Goal: Task Accomplishment & Management: Use online tool/utility

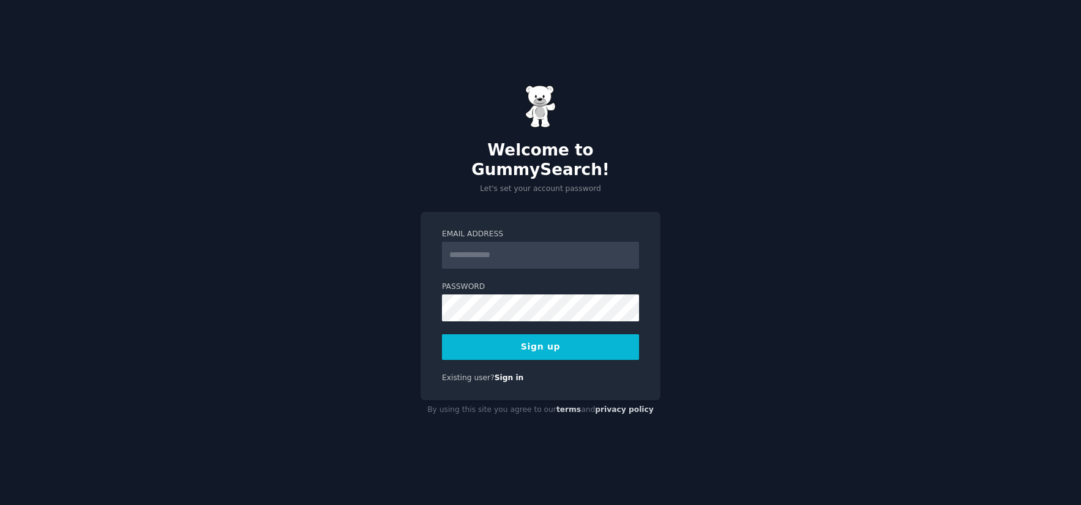
click at [521, 242] on input "Email Address" at bounding box center [540, 255] width 197 height 27
click at [569, 246] on input "Email Address" at bounding box center [540, 255] width 197 height 27
type input "**********"
click at [519, 334] on button "Sign up" at bounding box center [540, 347] width 197 height 26
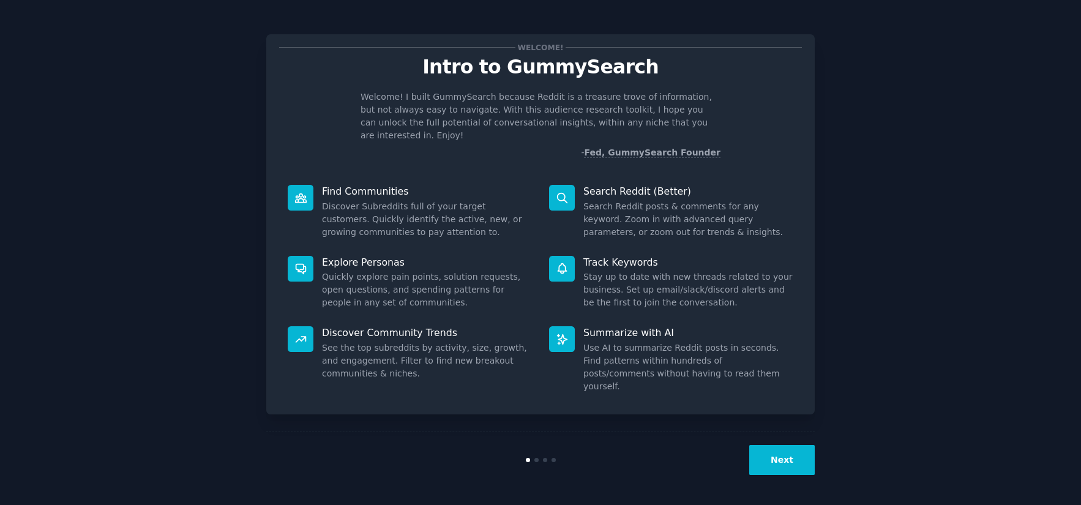
click at [772, 462] on button "Next" at bounding box center [781, 460] width 65 height 30
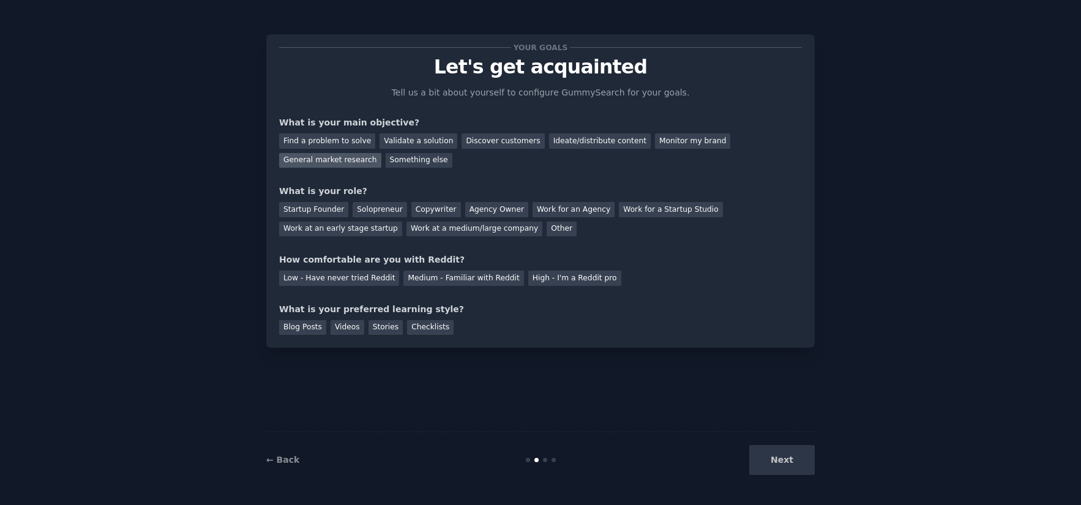
click at [351, 162] on div "General market research" at bounding box center [330, 160] width 102 height 15
click at [580, 213] on div "Work for an Agency" at bounding box center [573, 209] width 82 height 15
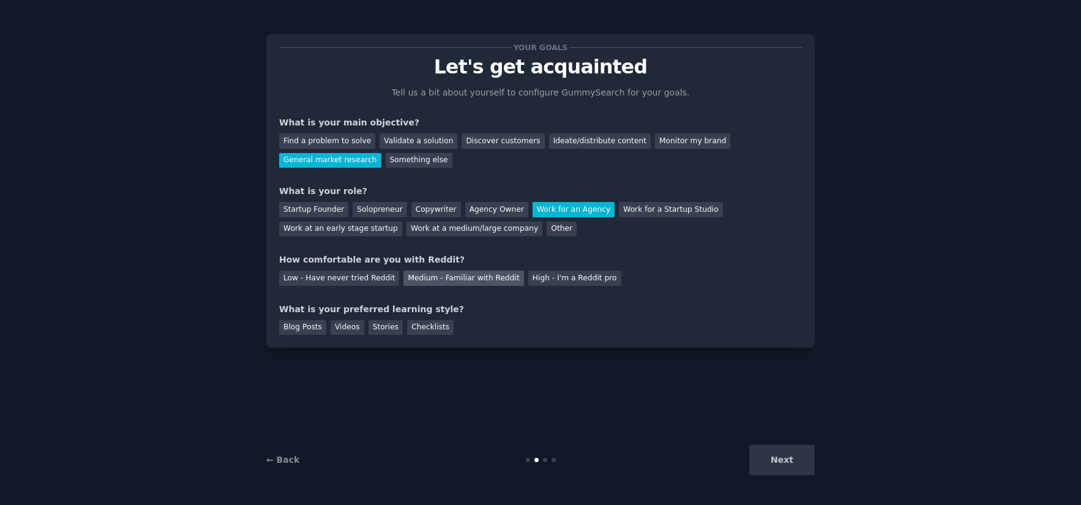
click at [471, 278] on div "Medium - Familiar with Reddit" at bounding box center [463, 277] width 120 height 15
click at [421, 327] on div "Checklists" at bounding box center [430, 327] width 47 height 15
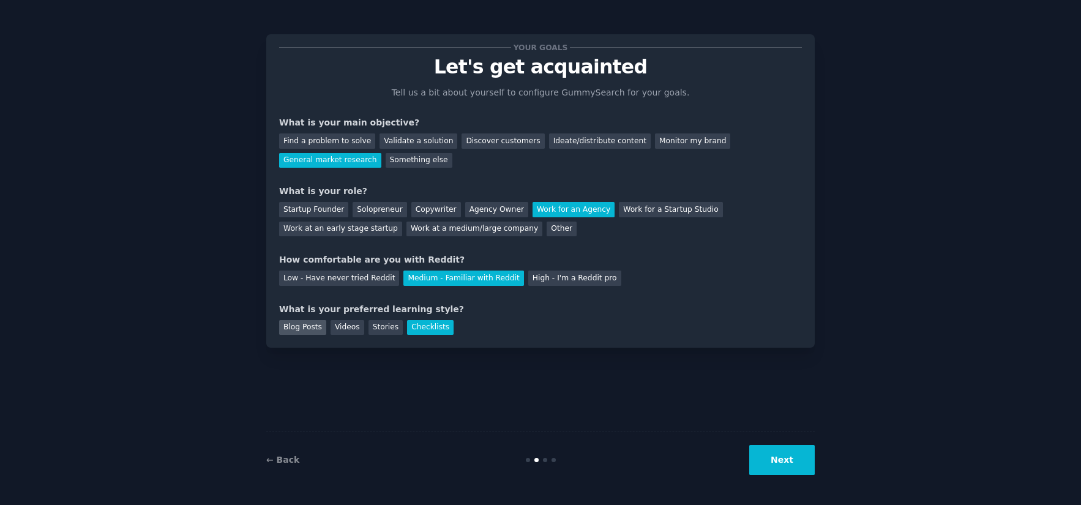
click at [315, 329] on div "Blog Posts" at bounding box center [302, 327] width 47 height 15
drag, startPoint x: 422, startPoint y: 326, endPoint x: 512, endPoint y: 381, distance: 106.0
click at [422, 326] on div "Checklists" at bounding box center [430, 327] width 47 height 15
click at [795, 468] on button "Next" at bounding box center [781, 460] width 65 height 30
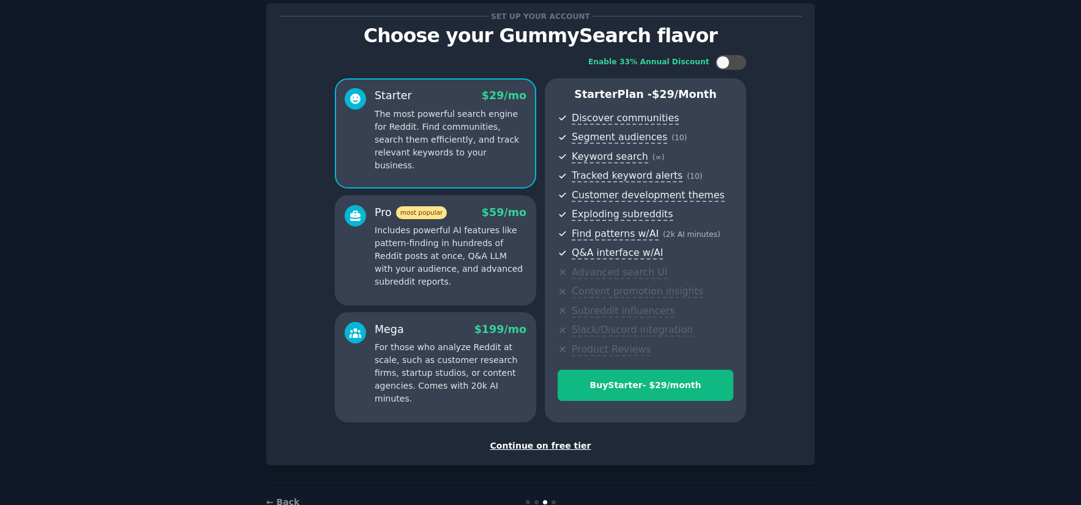
scroll to position [30, 0]
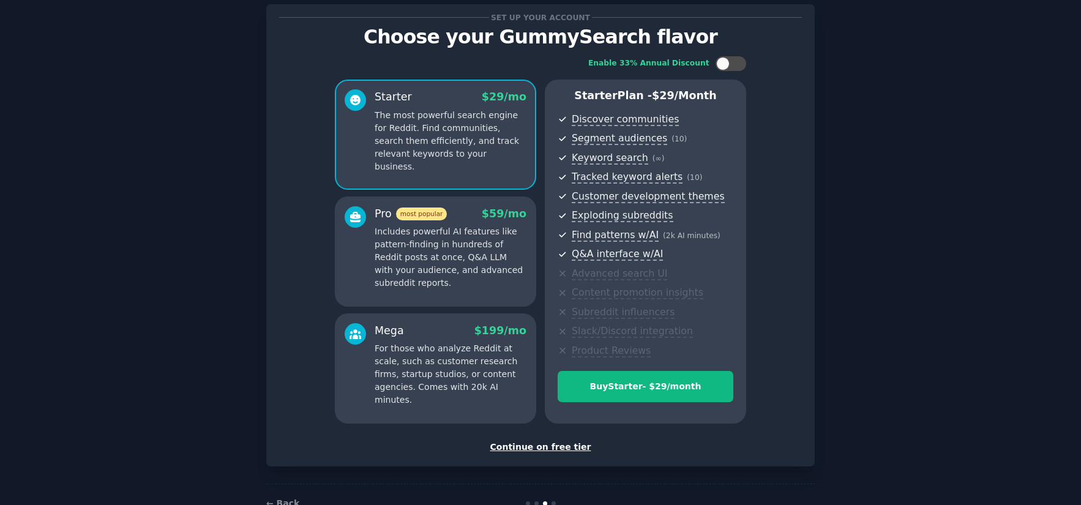
click at [545, 448] on div "Continue on free tier" at bounding box center [540, 447] width 523 height 13
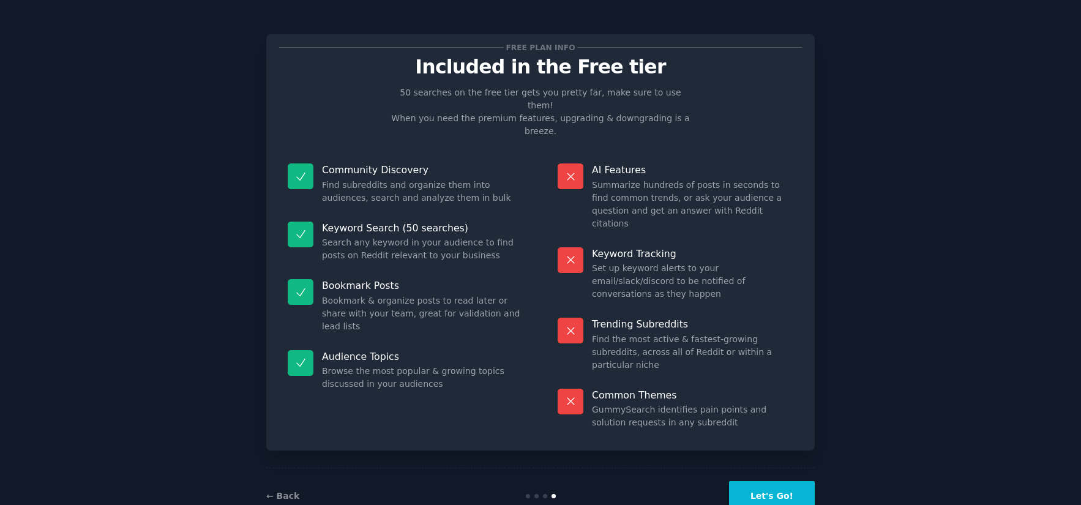
click at [768, 481] on button "Let's Go!" at bounding box center [772, 496] width 86 height 30
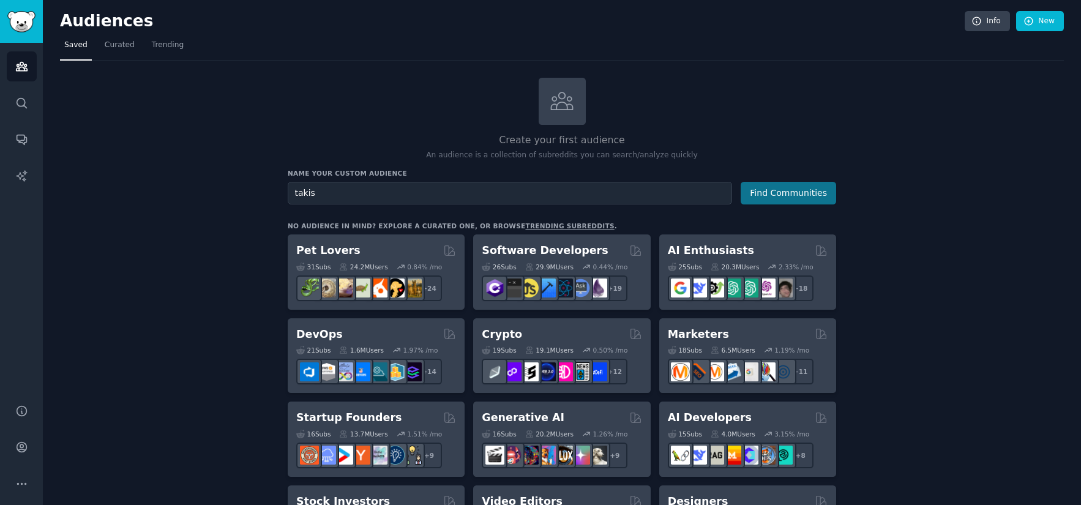
type input "takis"
click at [819, 199] on button "Find Communities" at bounding box center [787, 193] width 95 height 23
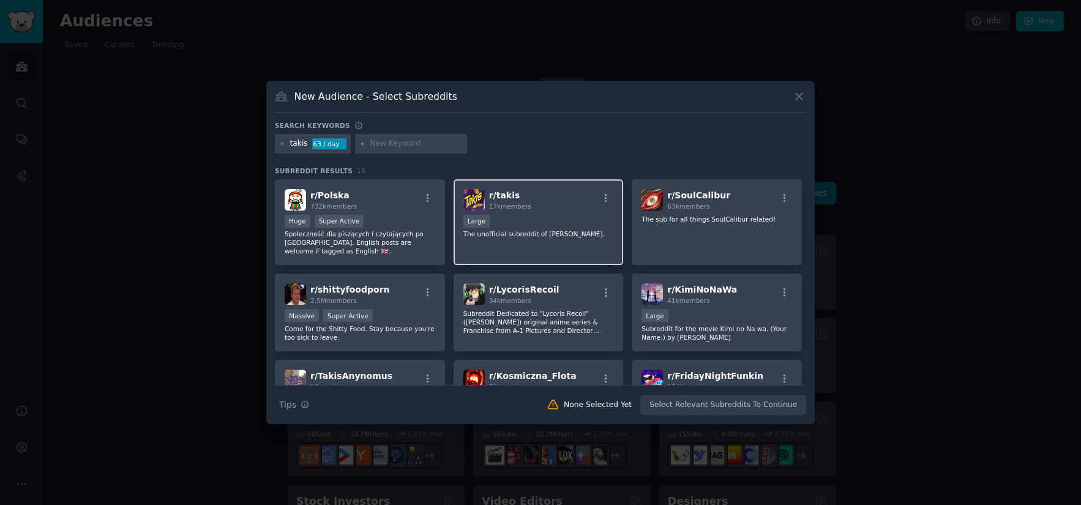
click at [567, 211] on div "r/ takis 17k members 10,000 - 100,000 members Large The unofficial subreddit of…" at bounding box center [538, 222] width 170 height 86
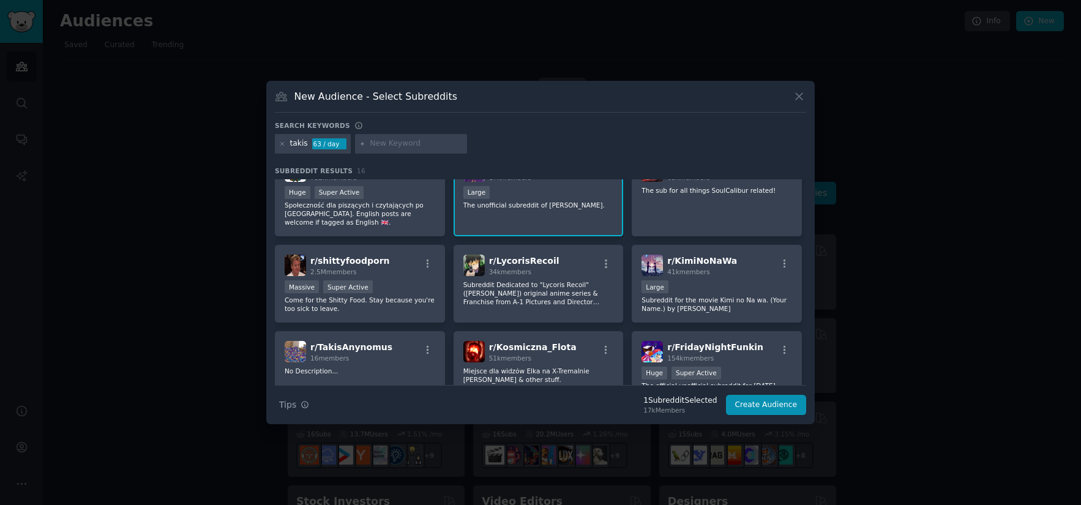
scroll to position [40, 0]
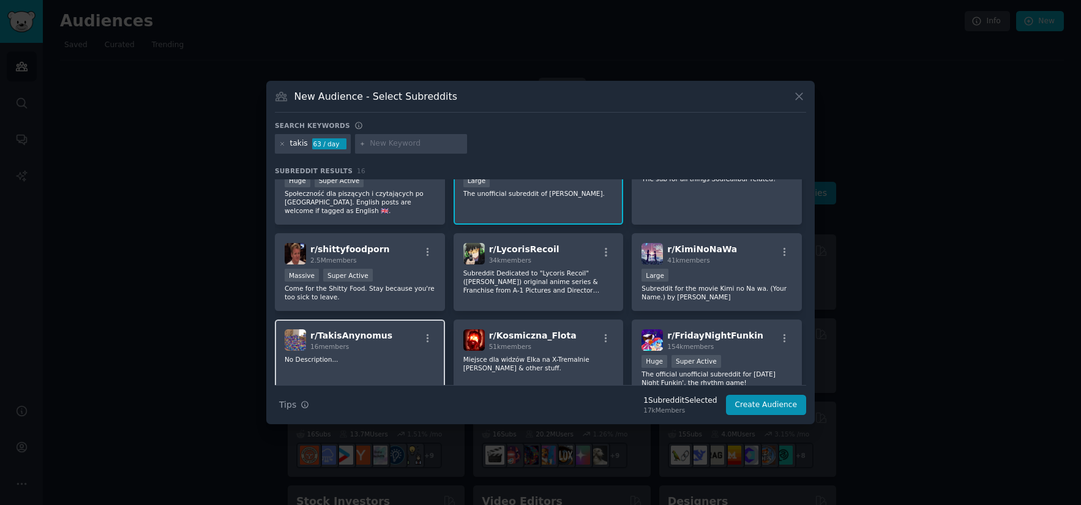
drag, startPoint x: 394, startPoint y: 358, endPoint x: 418, endPoint y: 329, distance: 37.4
click at [394, 358] on p "No Description..." at bounding box center [360, 359] width 151 height 9
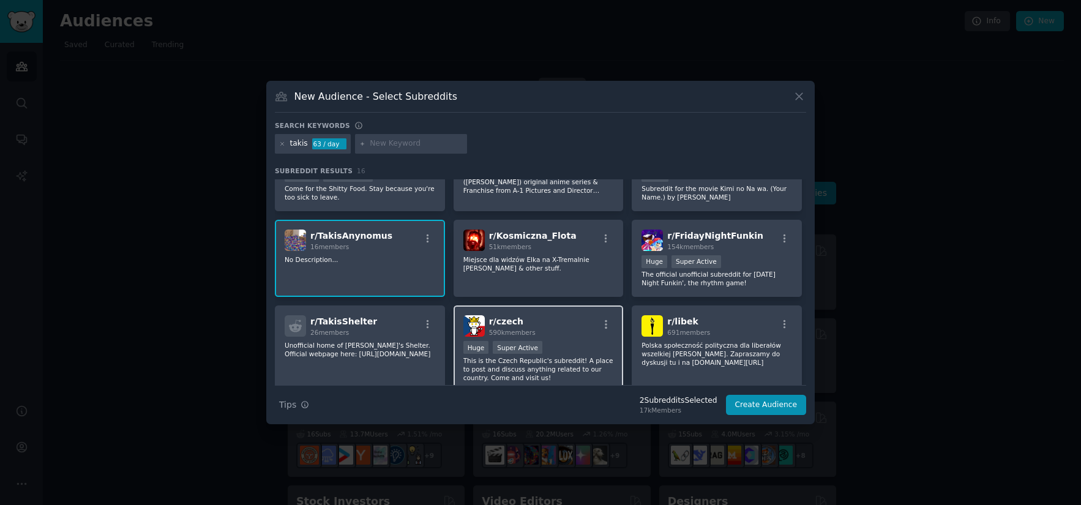
scroll to position [136, 0]
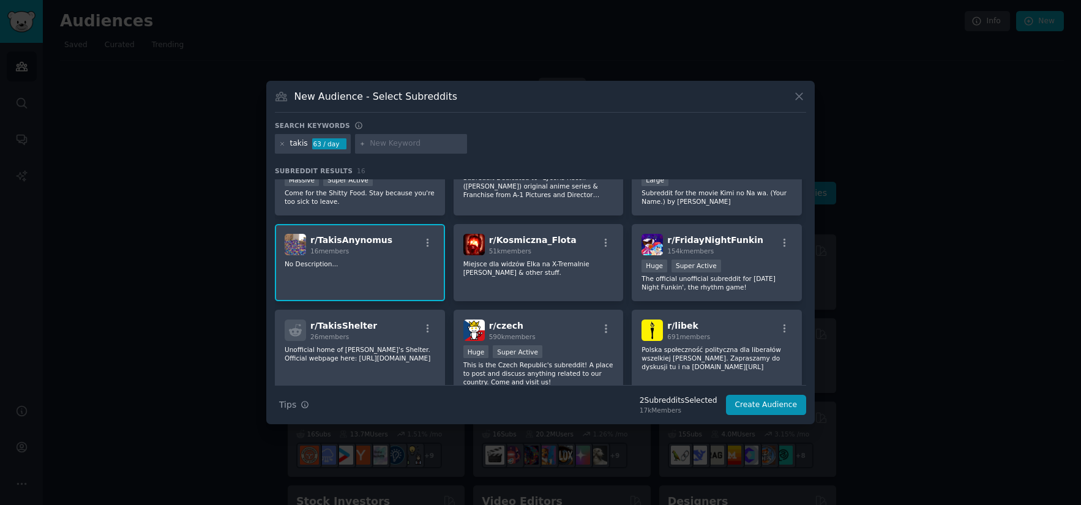
drag, startPoint x: 348, startPoint y: 242, endPoint x: 370, endPoint y: 247, distance: 22.0
click at [348, 242] on span "r/ TakisAnynomus" at bounding box center [351, 240] width 82 height 10
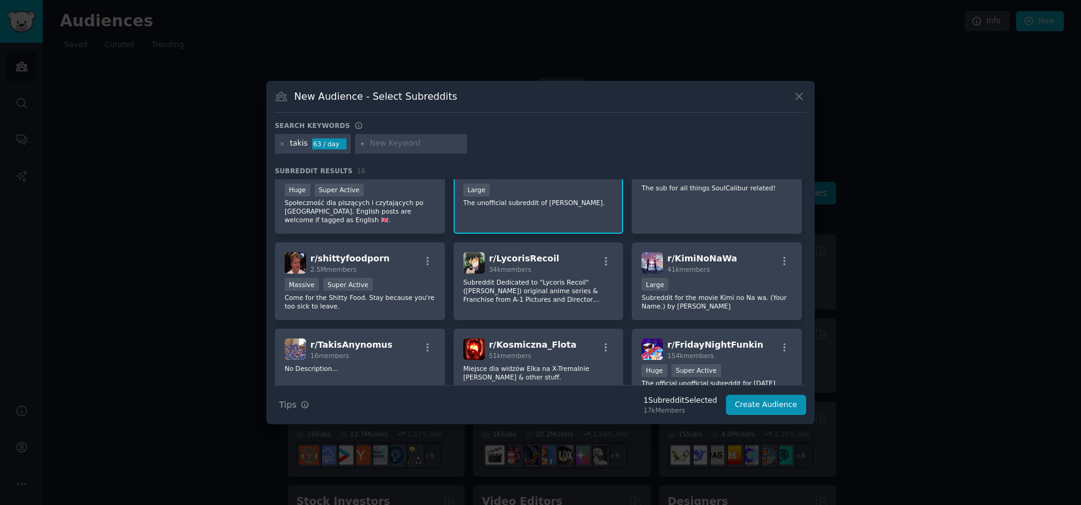
scroll to position [0, 0]
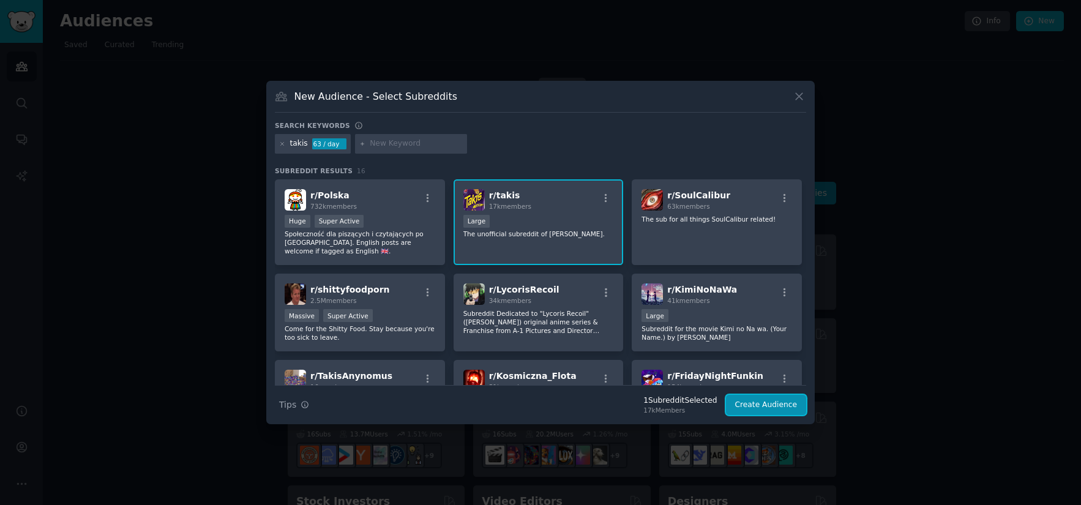
click at [762, 404] on button "Create Audience" at bounding box center [766, 405] width 81 height 21
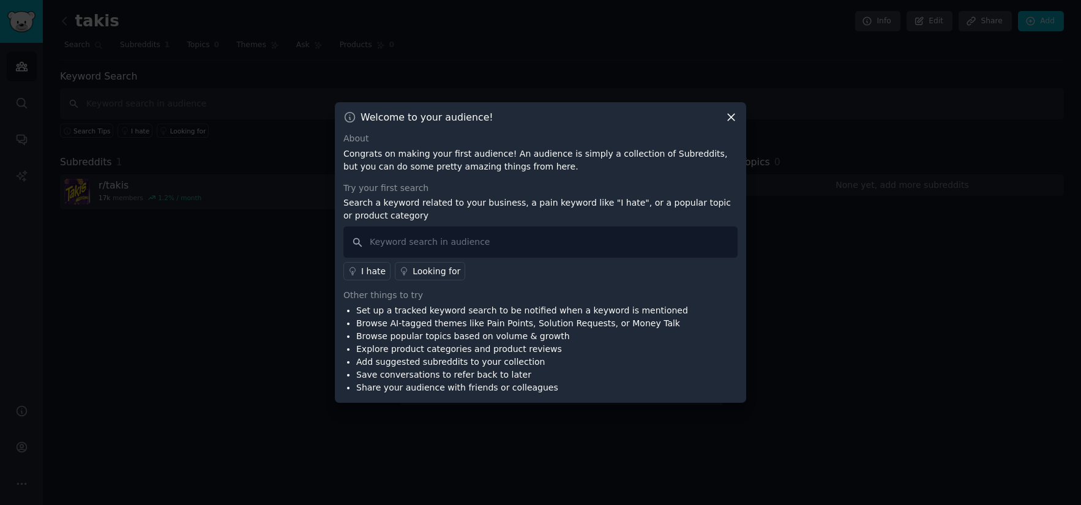
click at [371, 269] on div "I hate" at bounding box center [373, 271] width 24 height 13
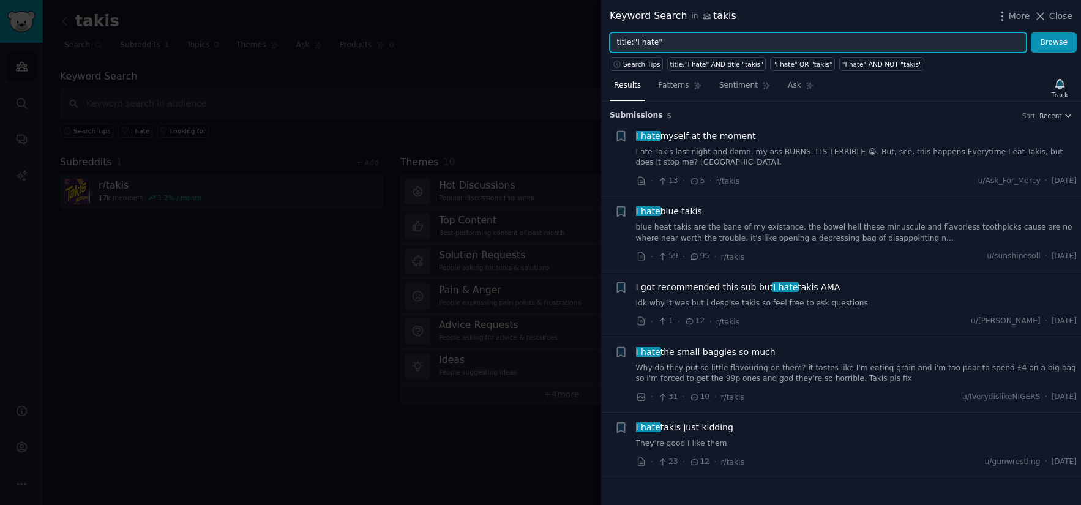
drag, startPoint x: 653, startPoint y: 44, endPoint x: 639, endPoint y: 44, distance: 14.1
click at [639, 44] on input "title:"I hate"" at bounding box center [818, 42] width 417 height 21
type input "title:"I love""
click at [1031, 32] on button "Browse" at bounding box center [1054, 42] width 46 height 21
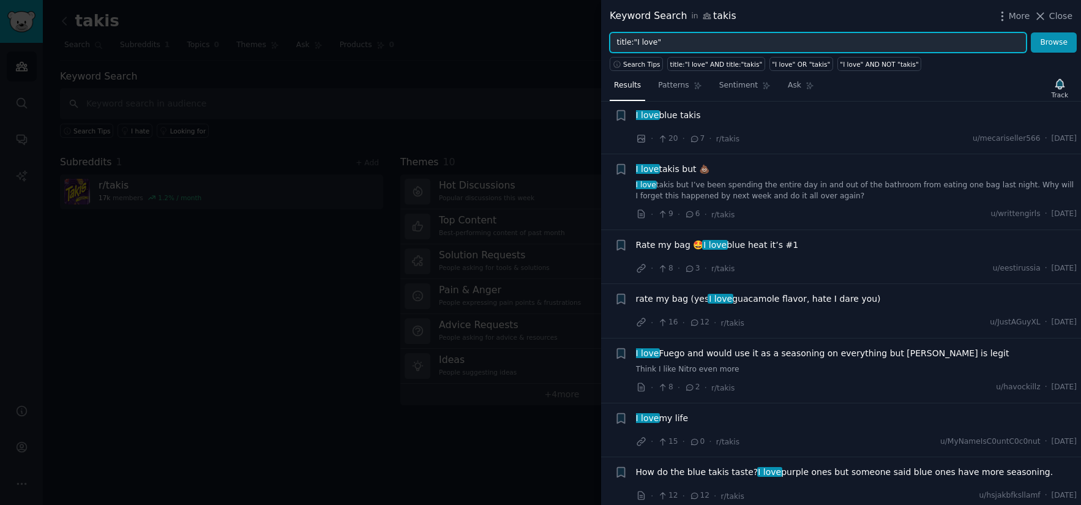
scroll to position [733, 0]
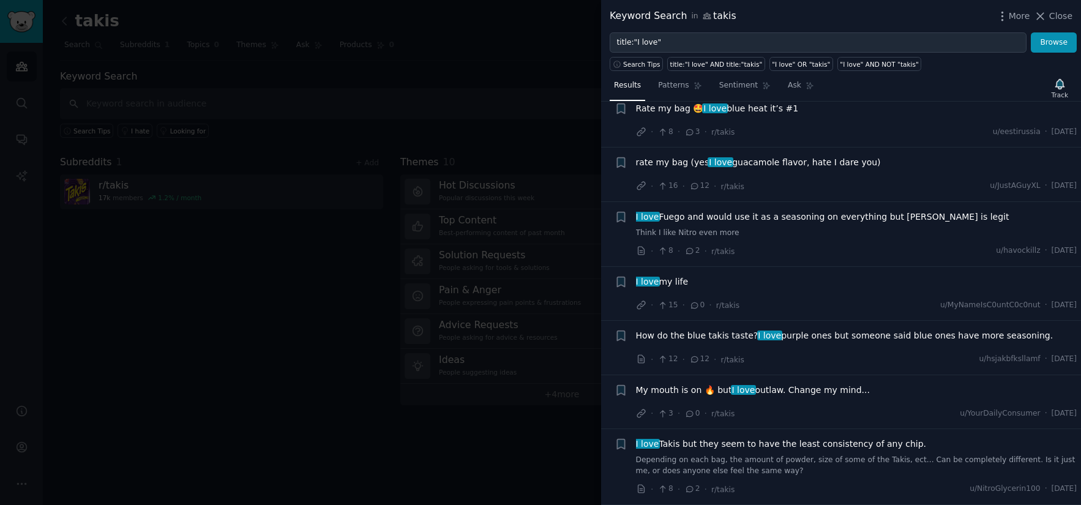
click at [443, 92] on div at bounding box center [540, 252] width 1081 height 505
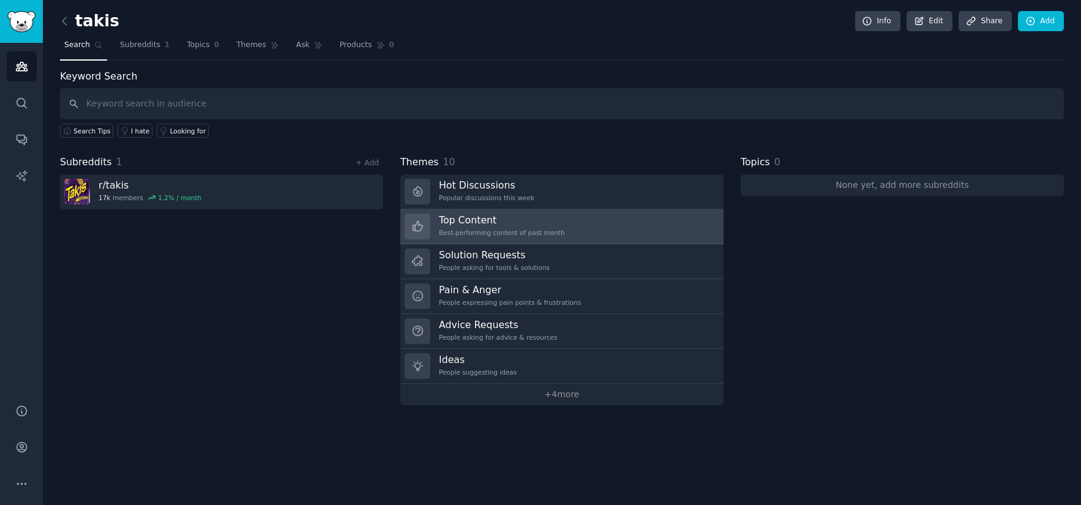
click at [485, 220] on h3 "Top Content" at bounding box center [502, 220] width 126 height 13
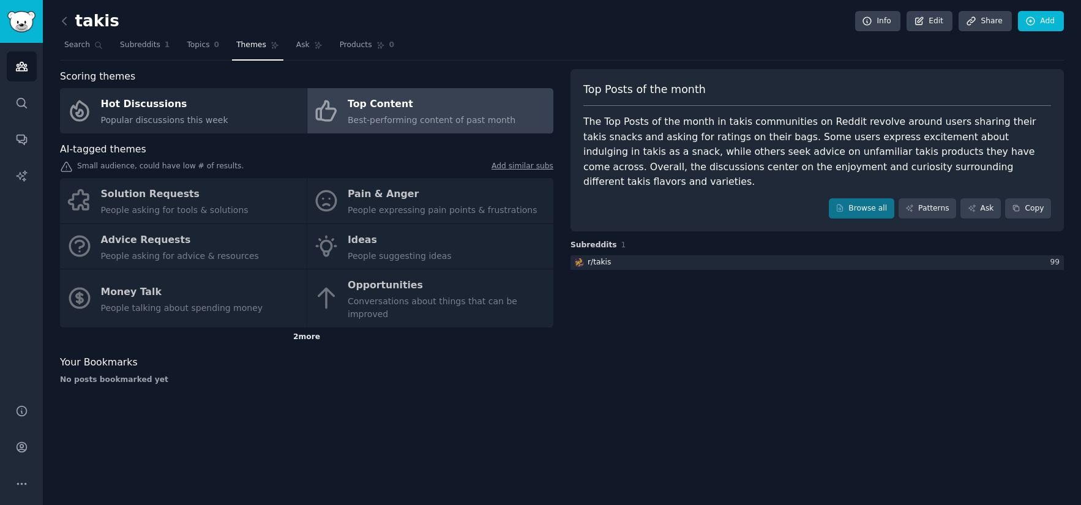
click at [306, 327] on div "2 more" at bounding box center [306, 337] width 493 height 20
